Goal: Information Seeking & Learning: Learn about a topic

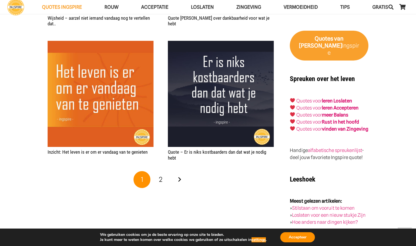
scroll to position [877, 0]
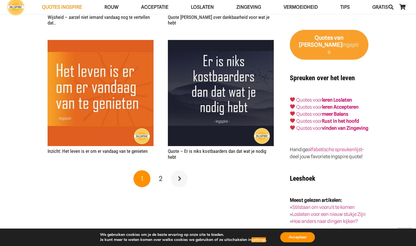
click at [181, 180] on link "Volgende" at bounding box center [179, 178] width 17 height 17
click at [365, 124] on p "Quotes voor leren Loslaten Quotes voor leren Accepteren Quotes voor meer Balans…" at bounding box center [329, 114] width 79 height 35
click at [352, 118] on strong "Rust in het hoofd" at bounding box center [340, 121] width 37 height 6
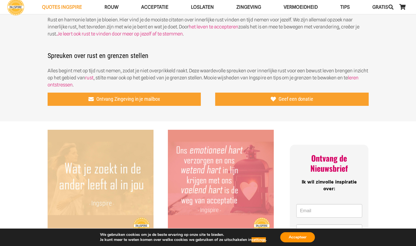
scroll to position [251, 0]
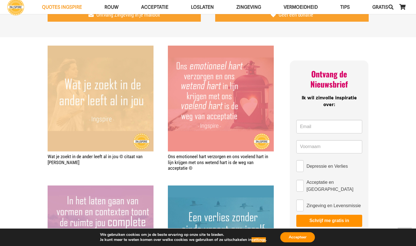
drag, startPoint x: 416, startPoint y: 46, endPoint x: 415, endPoint y: 55, distance: 8.8
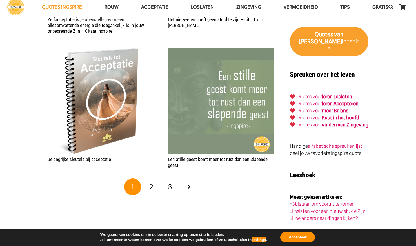
scroll to position [931, 0]
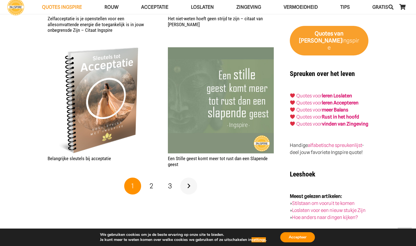
click at [190, 187] on link "Volgende" at bounding box center [188, 186] width 17 height 17
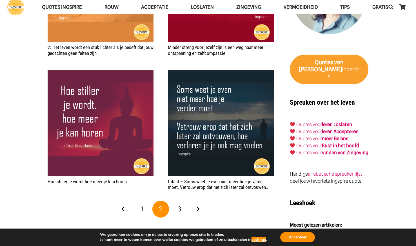
scroll to position [904, 0]
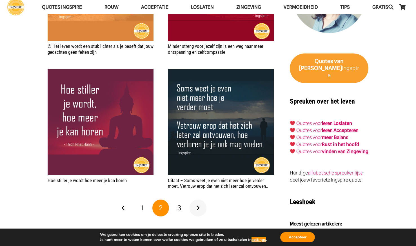
click at [198, 207] on link "Volgende" at bounding box center [198, 208] width 17 height 17
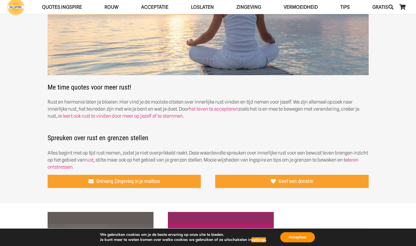
scroll to position [83, 0]
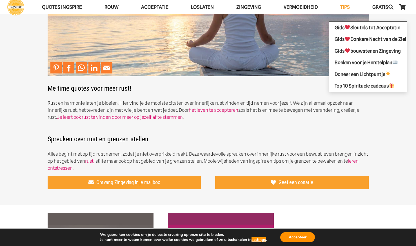
click at [344, 8] on span "TIPS" at bounding box center [345, 7] width 10 height 6
